Goal: Use online tool/utility: Utilize a website feature to perform a specific function

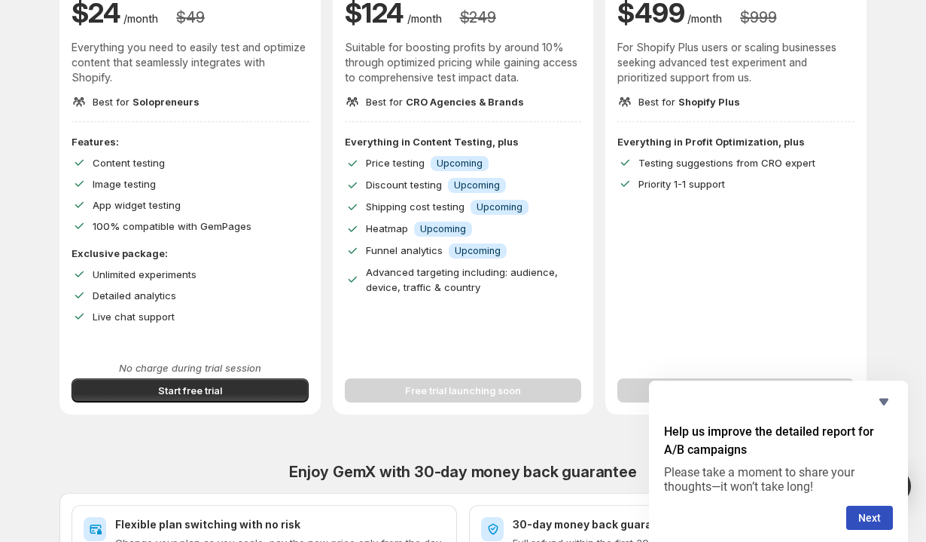
scroll to position [79, 0]
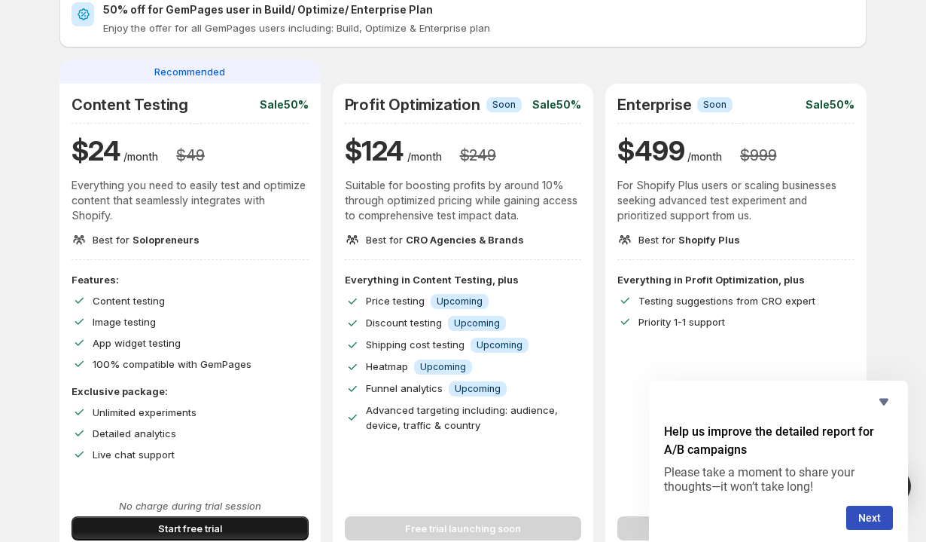
click at [179, 532] on span "Start free trial" at bounding box center [190, 527] width 64 height 15
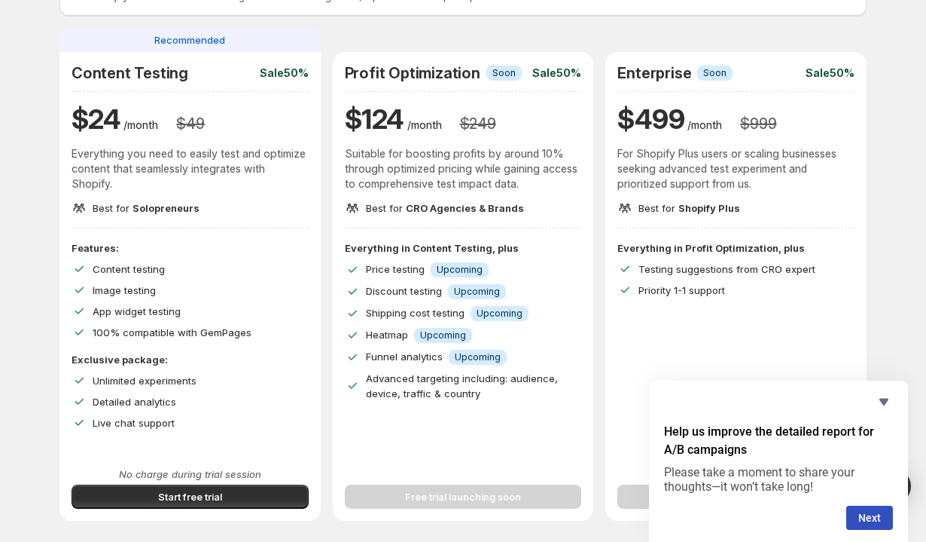
scroll to position [0, 0]
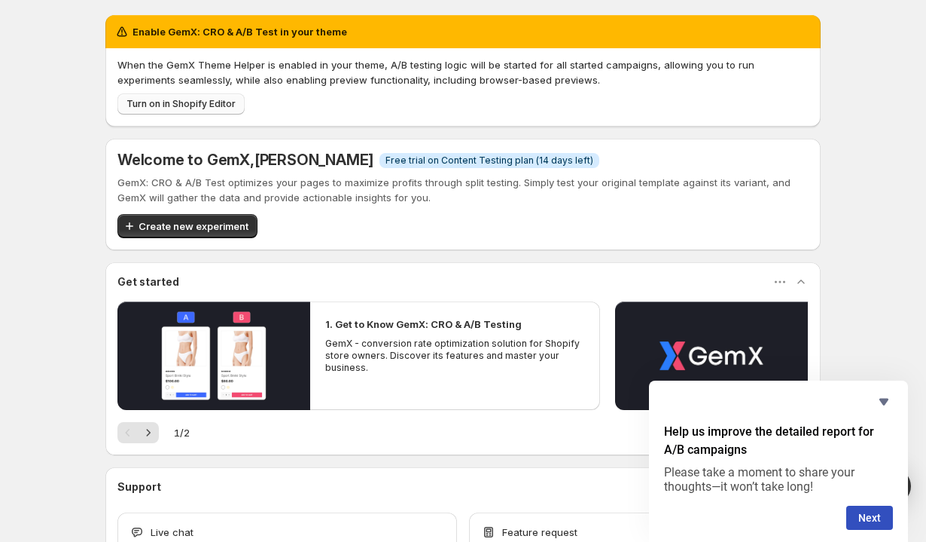
click at [204, 109] on span "Turn on in Shopify Editor" at bounding box center [181, 104] width 109 height 12
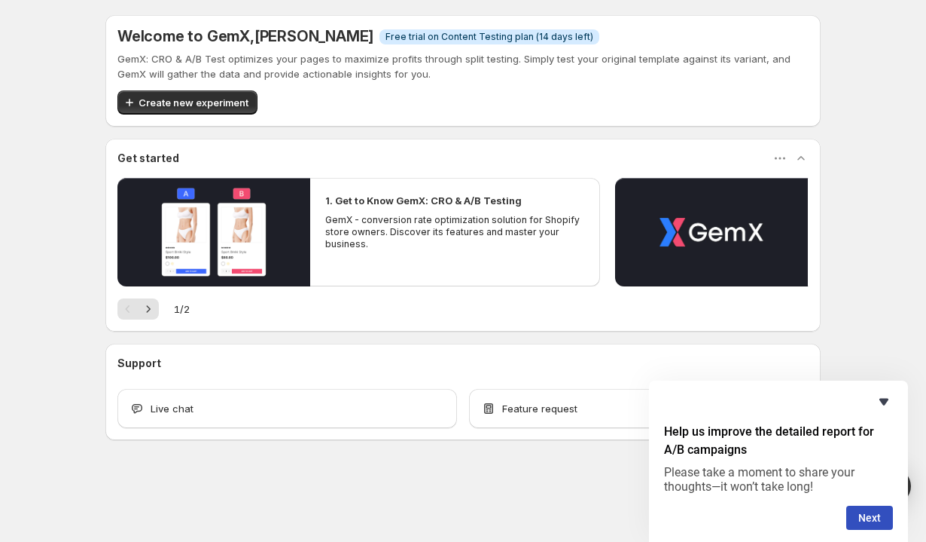
click at [886, 402] on icon "Hide survey" at bounding box center [884, 401] width 9 height 7
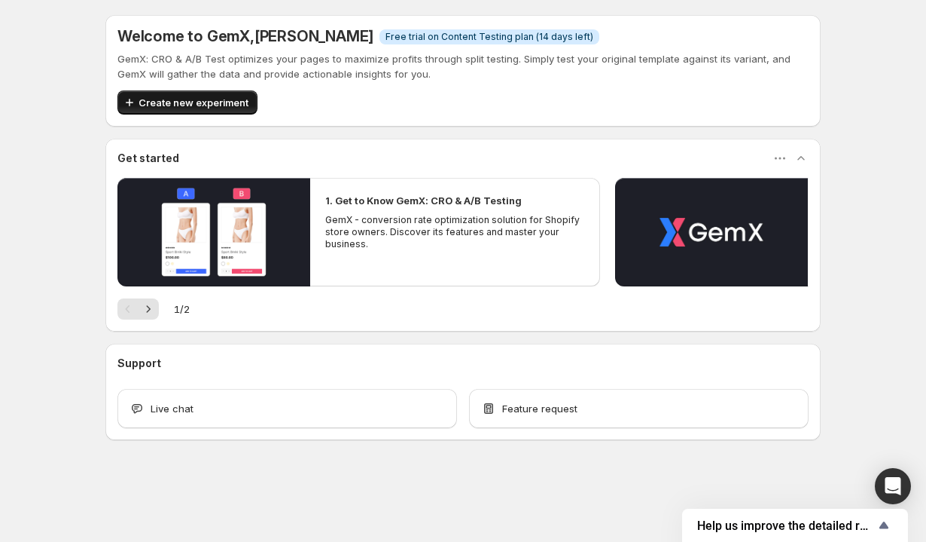
click at [198, 90] on button "Create new experiment" at bounding box center [187, 102] width 140 height 24
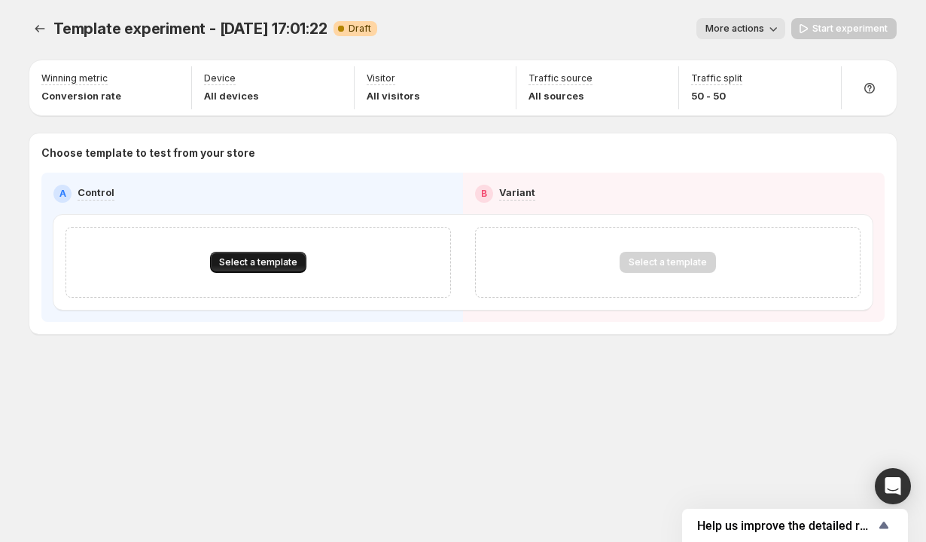
click at [258, 263] on span "Select a template" at bounding box center [258, 262] width 78 height 12
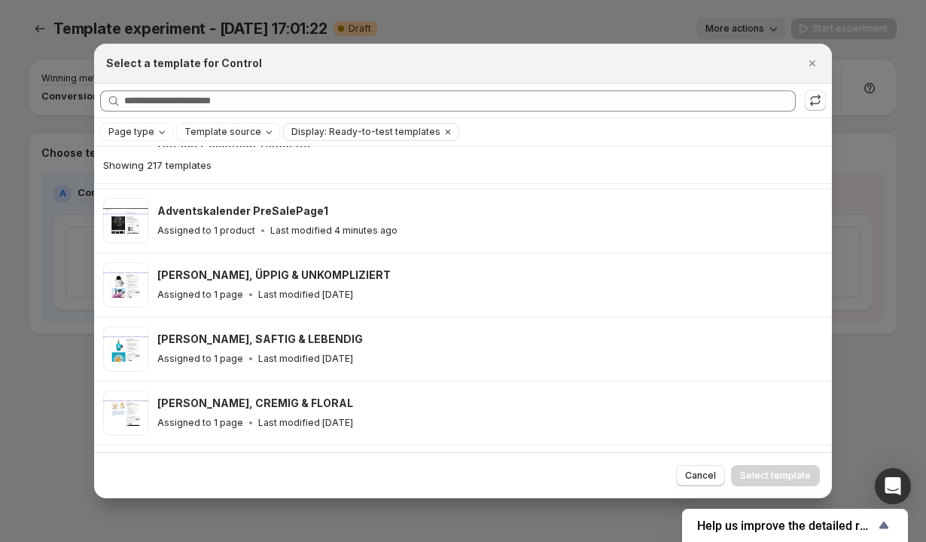
scroll to position [326, 0]
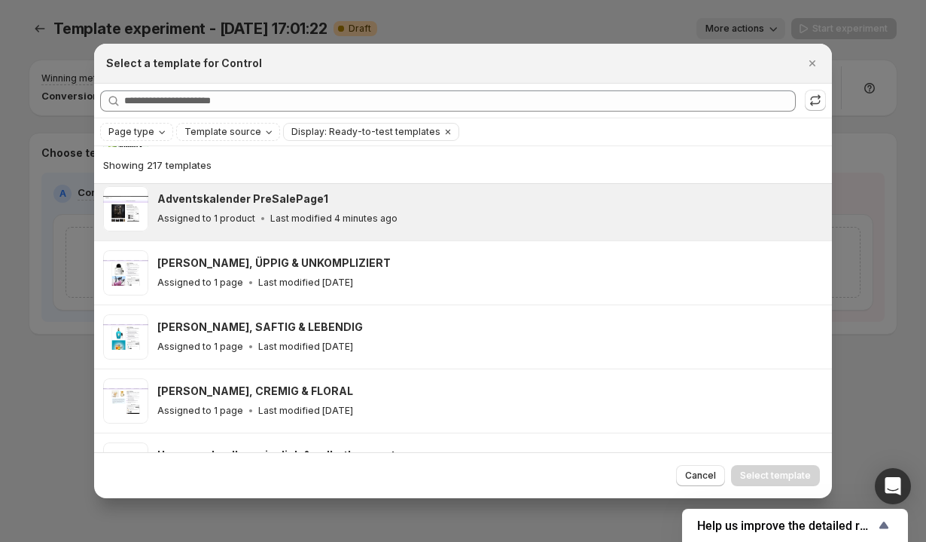
click at [290, 199] on h3 "Adventskalender PreSalePage1" at bounding box center [242, 198] width 171 height 15
click at [791, 478] on span "Select template" at bounding box center [775, 475] width 71 height 12
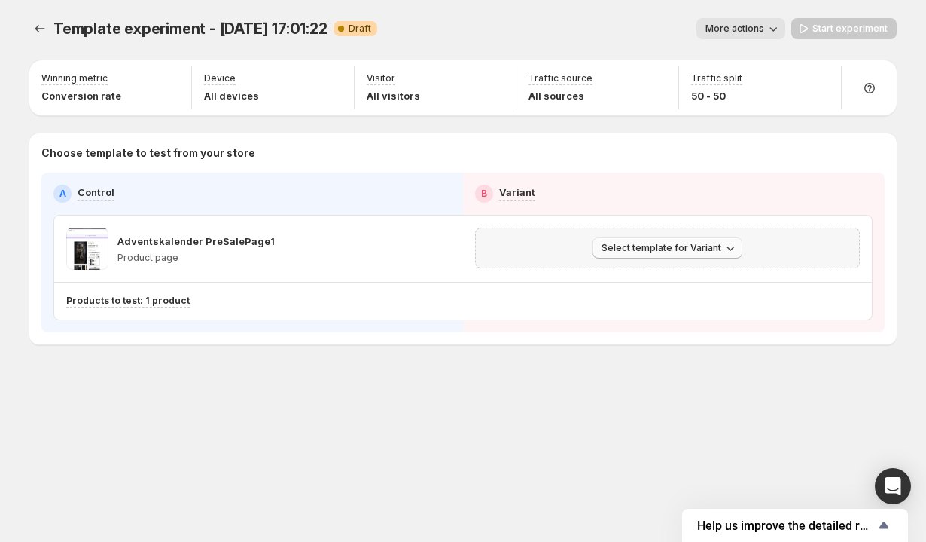
click at [627, 244] on span "Select template for Variant" at bounding box center [662, 248] width 120 height 12
click at [688, 279] on span "Select an existing template" at bounding box center [657, 279] width 127 height 12
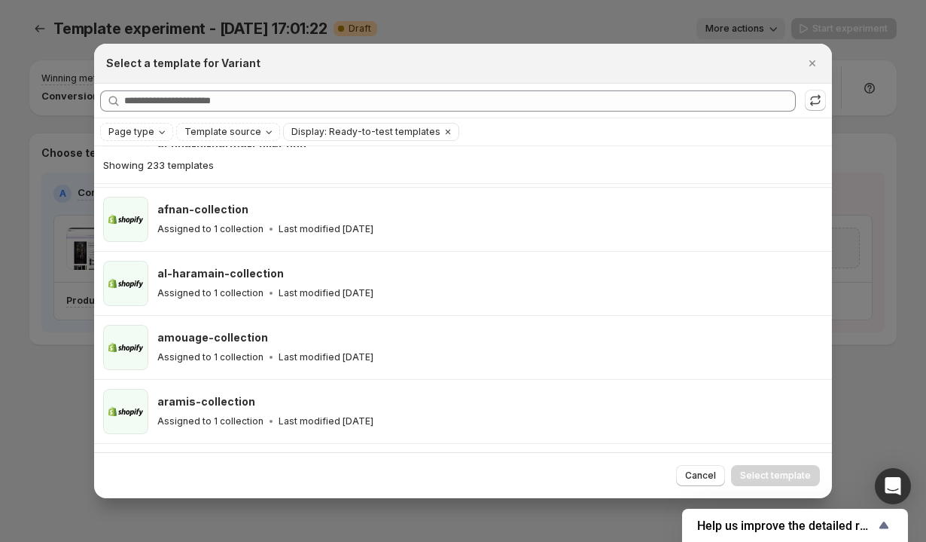
scroll to position [2304, 0]
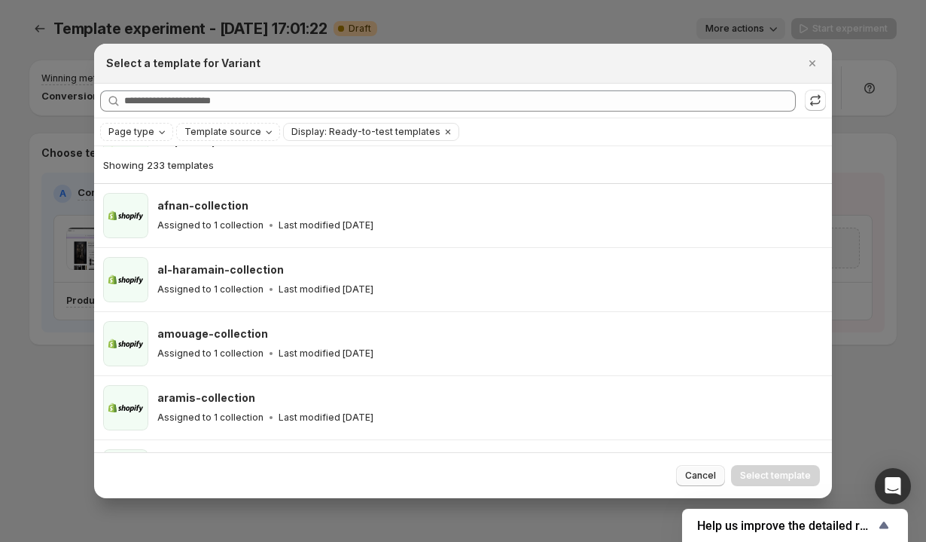
click at [707, 477] on span "Cancel" at bounding box center [700, 475] width 31 height 12
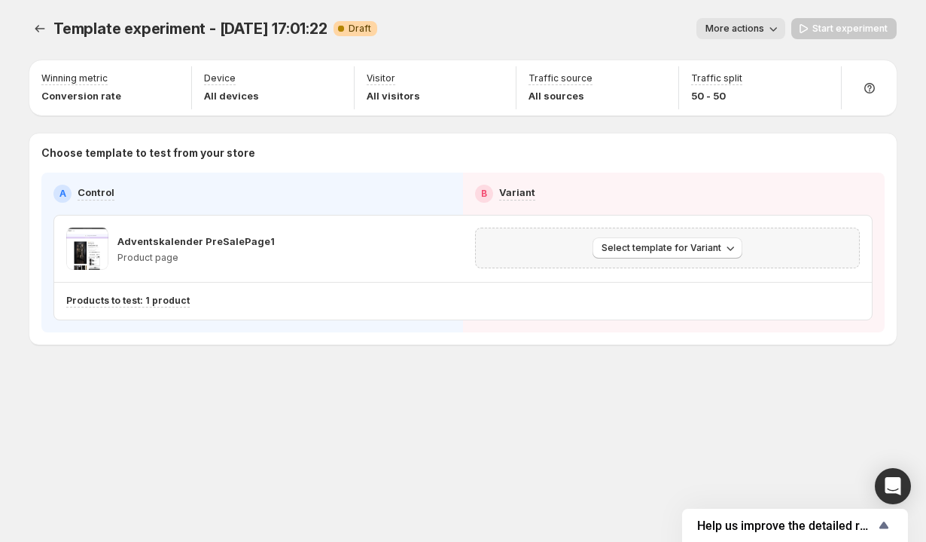
scroll to position [1922, 0]
click at [641, 242] on button "Select template for Variant" at bounding box center [668, 247] width 150 height 21
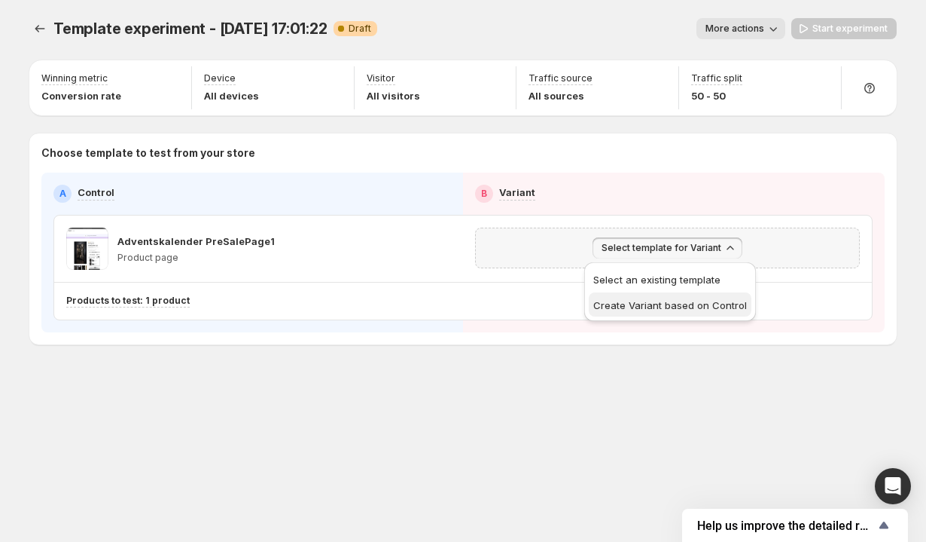
click at [666, 300] on span "Create Variant based on Control" at bounding box center [671, 305] width 154 height 12
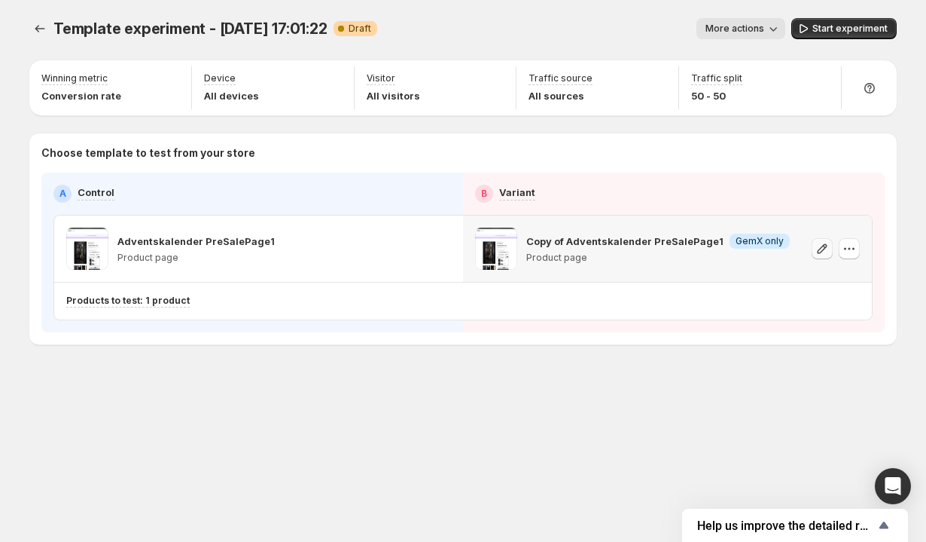
click at [827, 252] on icon "button" at bounding box center [822, 248] width 15 height 15
drag, startPoint x: 337, startPoint y: 26, endPoint x: 413, endPoint y: 26, distance: 75.3
click at [410, 26] on div "Template experiment - [DATE] 17:01:22 Warning Complete Draft More actions More …" at bounding box center [463, 28] width 868 height 21
click at [413, 26] on div "More actions" at bounding box center [587, 28] width 396 height 21
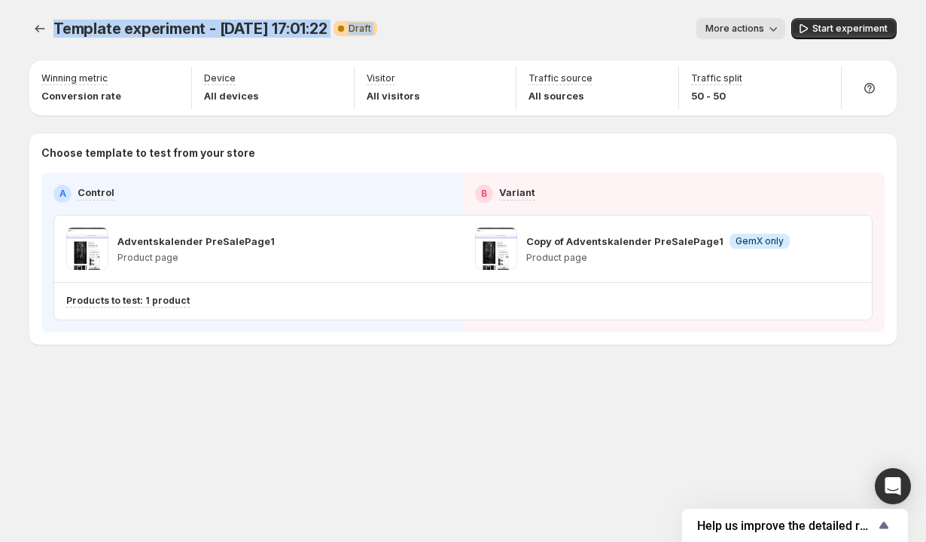
drag, startPoint x: 385, startPoint y: 34, endPoint x: 53, endPoint y: 32, distance: 332.2
click at [53, 32] on div "Template experiment - [DATE] 17:01:22 Warning Complete Draft More actions More …" at bounding box center [463, 28] width 868 height 21
click at [53, 32] on span "Template experiment - [DATE] 17:01:22" at bounding box center [190, 29] width 274 height 18
drag, startPoint x: 58, startPoint y: 31, endPoint x: 429, endPoint y: 29, distance: 370.6
click at [429, 29] on div "Template experiment - [DATE] 17:01:22 Warning Complete Draft More actions More …" at bounding box center [463, 28] width 868 height 21
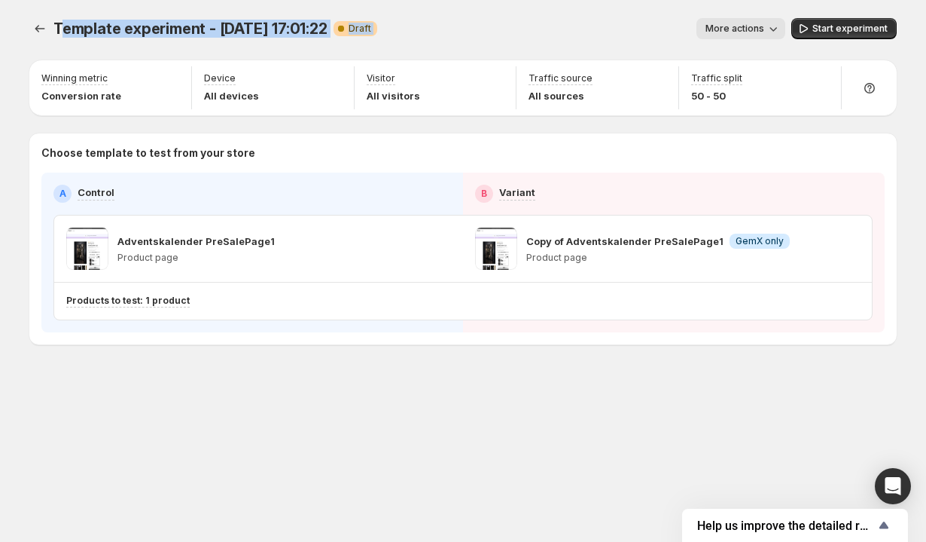
click at [429, 29] on div "More actions" at bounding box center [587, 28] width 396 height 21
drag, startPoint x: 51, startPoint y: 32, endPoint x: 493, endPoint y: 29, distance: 442.1
click at [494, 29] on div "Template experiment - [DATE] 17:01:22 Warning Complete Draft More actions More …" at bounding box center [463, 28] width 868 height 21
click at [493, 29] on div "More actions" at bounding box center [587, 28] width 396 height 21
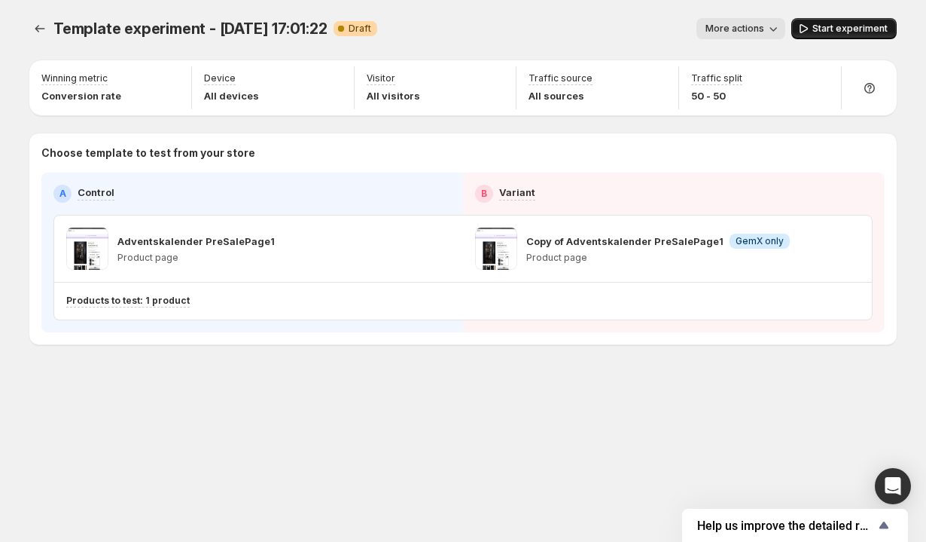
click at [841, 35] on button "Start experiment" at bounding box center [844, 28] width 105 height 21
click at [38, 31] on icon "Experiments" at bounding box center [40, 29] width 10 height 8
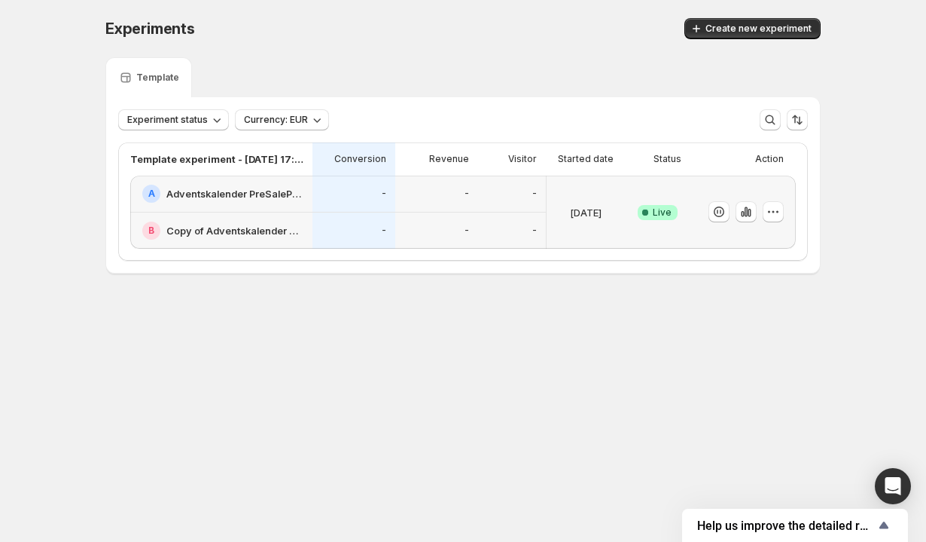
click at [52, 175] on div "Experiments. This page is ready Experiments Create new experiment Template Expe…" at bounding box center [463, 177] width 926 height 355
